Goal: Information Seeking & Learning: Compare options

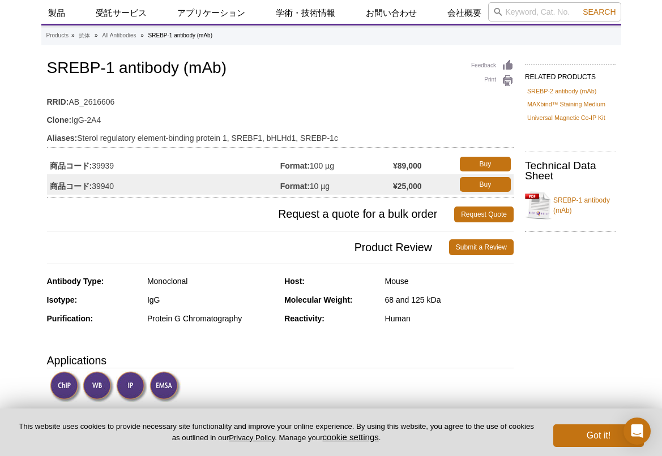
scroll to position [29, 0]
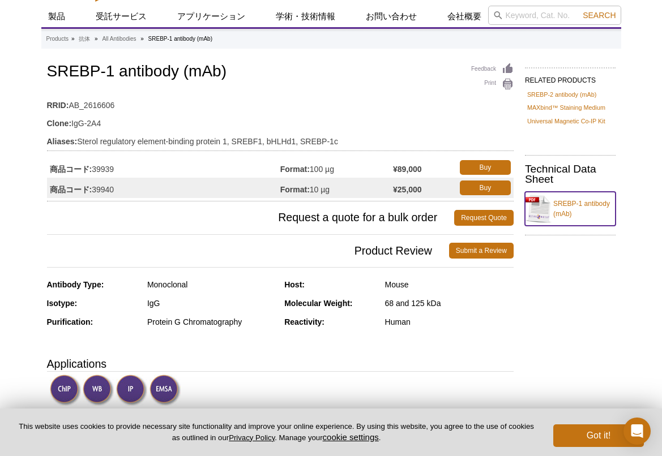
click at [549, 211] on link "SREBP-1 antibody (mAb)" at bounding box center [570, 209] width 91 height 34
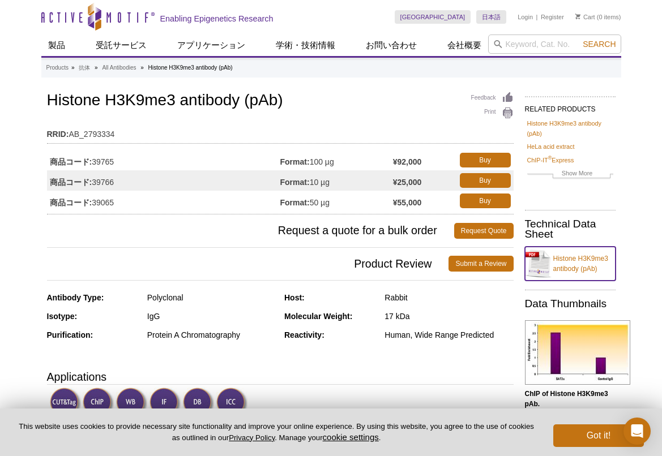
click at [546, 266] on link "Histone H3K9me3 antibody (pAb)" at bounding box center [570, 264] width 91 height 34
click at [103, 164] on td "商品コード: 39765" at bounding box center [163, 160] width 233 height 20
click at [402, 165] on strong "¥92,000" at bounding box center [407, 162] width 29 height 10
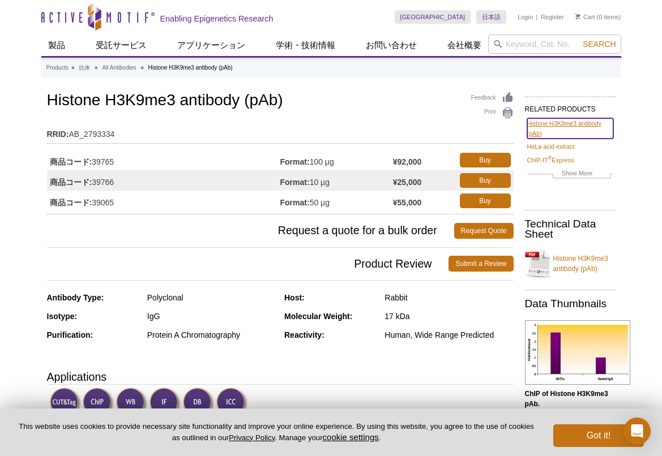
click at [559, 126] on link "Histone H3K9me3 antibody (pAb)" at bounding box center [570, 128] width 86 height 20
